Goal: Transaction & Acquisition: Subscribe to service/newsletter

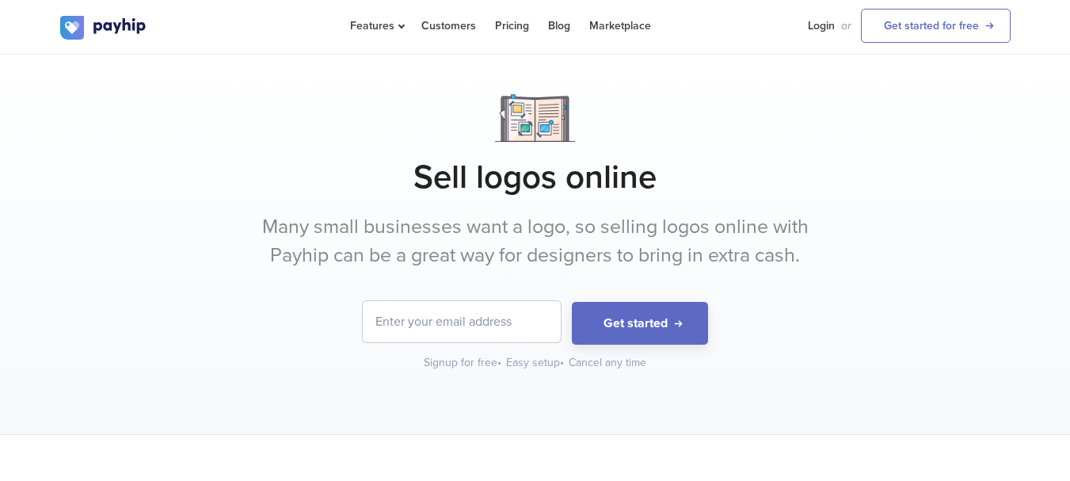
click at [509, 328] on input "email" at bounding box center [462, 321] width 198 height 41
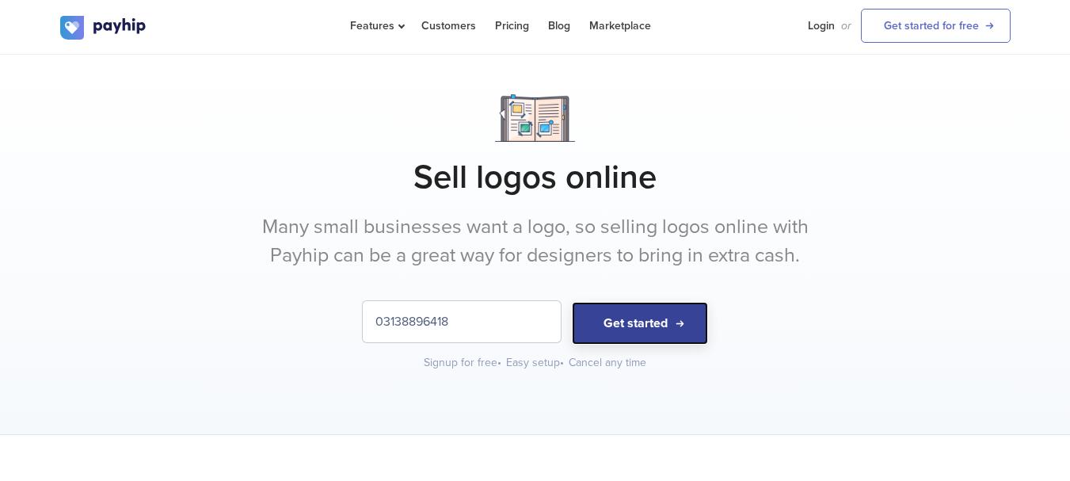
click at [617, 319] on button "Get started" at bounding box center [640, 324] width 136 height 44
click at [650, 326] on button "Get started" at bounding box center [640, 324] width 136 height 44
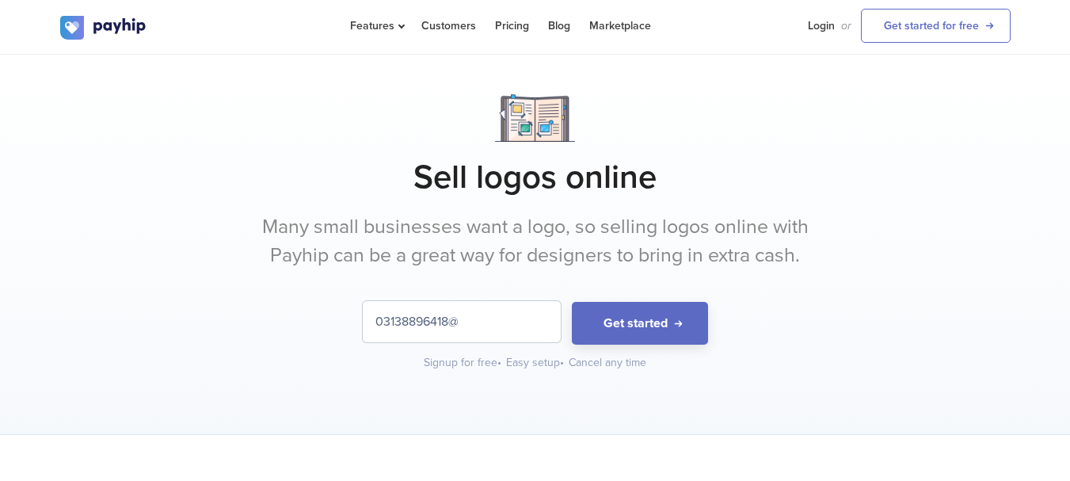
click at [479, 328] on input "03138896418@" at bounding box center [462, 321] width 198 height 41
type input "0"
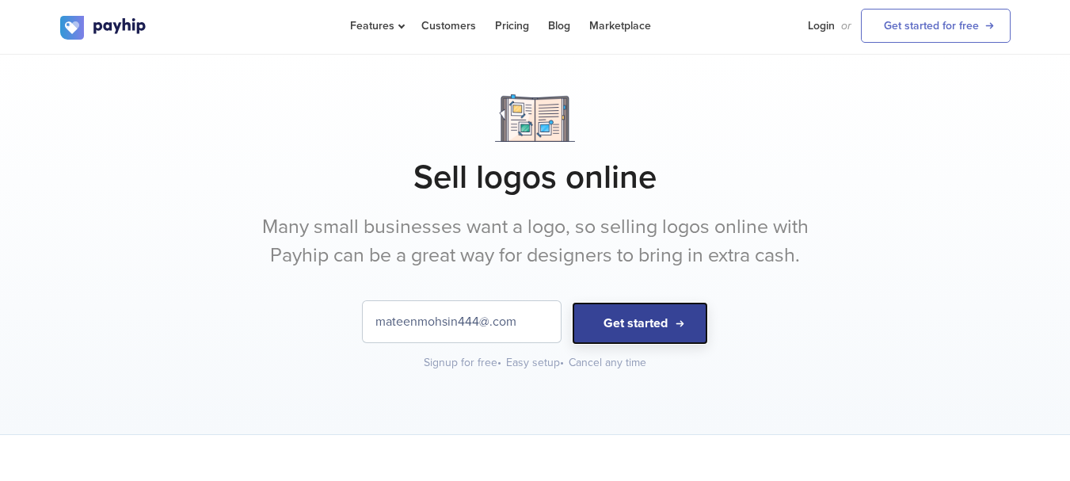
click at [634, 317] on button "Get started" at bounding box center [640, 324] width 136 height 44
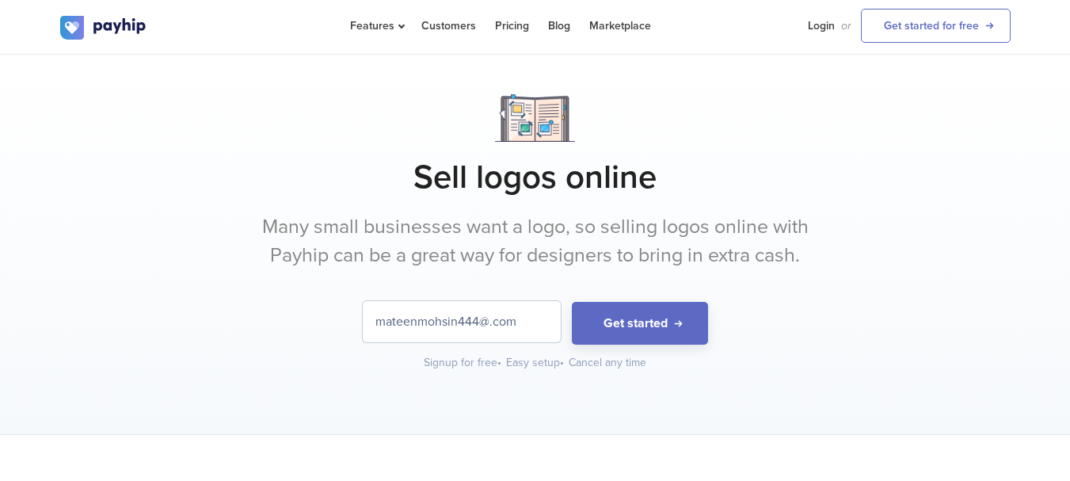
click at [527, 366] on div "Easy setup •" at bounding box center [535, 363] width 59 height 16
drag, startPoint x: 510, startPoint y: 330, endPoint x: 500, endPoint y: 332, distance: 10.4
click at [500, 332] on input "mateenmohsin444@.com" at bounding box center [462, 321] width 198 height 41
click at [927, 18] on link "Get started for free" at bounding box center [936, 26] width 150 height 34
click at [520, 320] on input "mateenmohsin444@.com" at bounding box center [462, 321] width 198 height 41
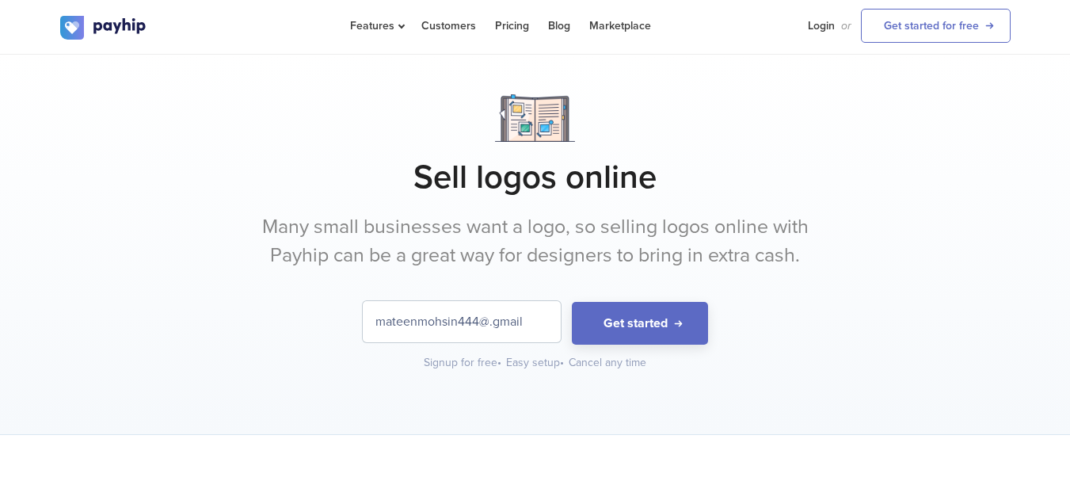
click at [520, 320] on input "mateenmohsin444@.gmail" at bounding box center [462, 321] width 198 height 41
type input "mateenmohsin444@.[DOMAIN_NAME]"
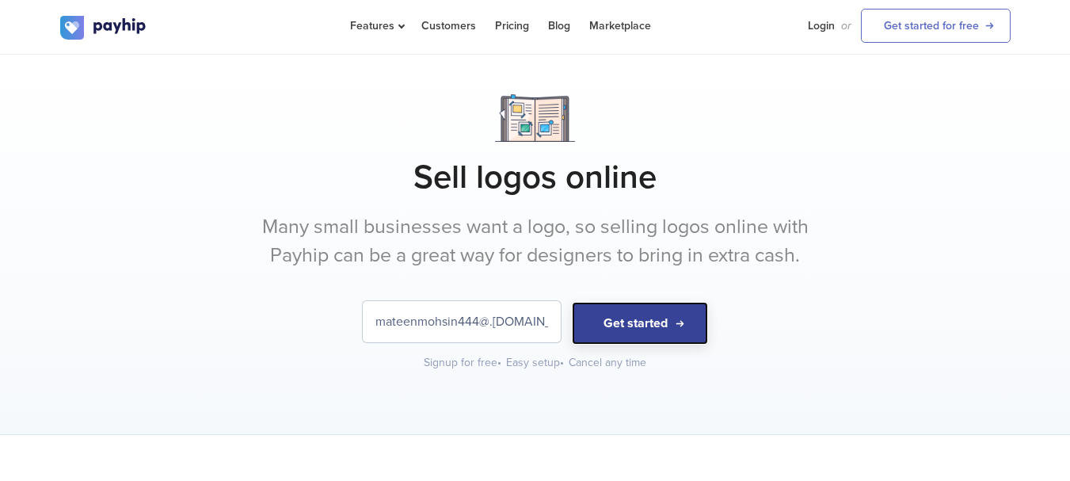
click at [631, 309] on button "Get started" at bounding box center [640, 324] width 136 height 44
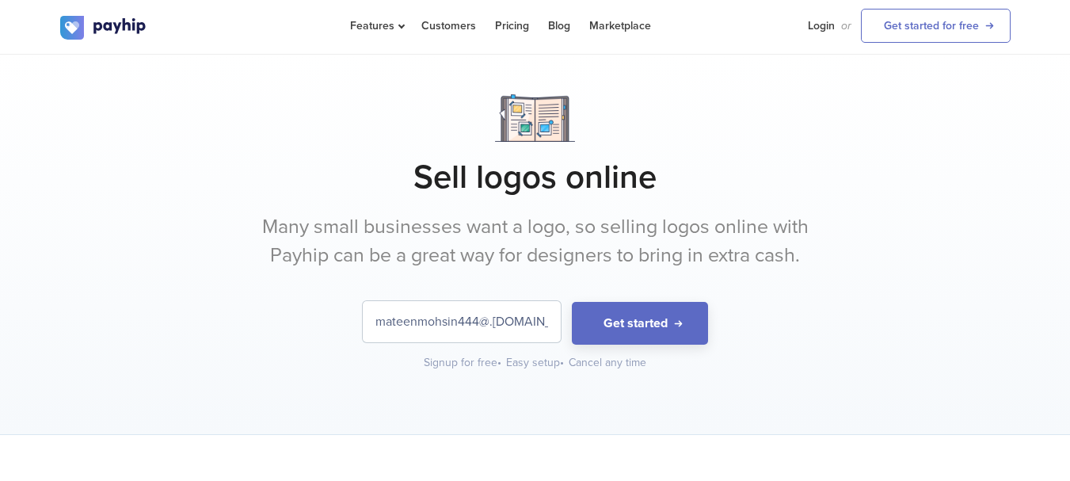
click at [89, 14] on div "Features Sell Digital Downloads Online Courses Coaching Grow or" at bounding box center [535, 27] width 950 height 54
